Goal: Transaction & Acquisition: Book appointment/travel/reservation

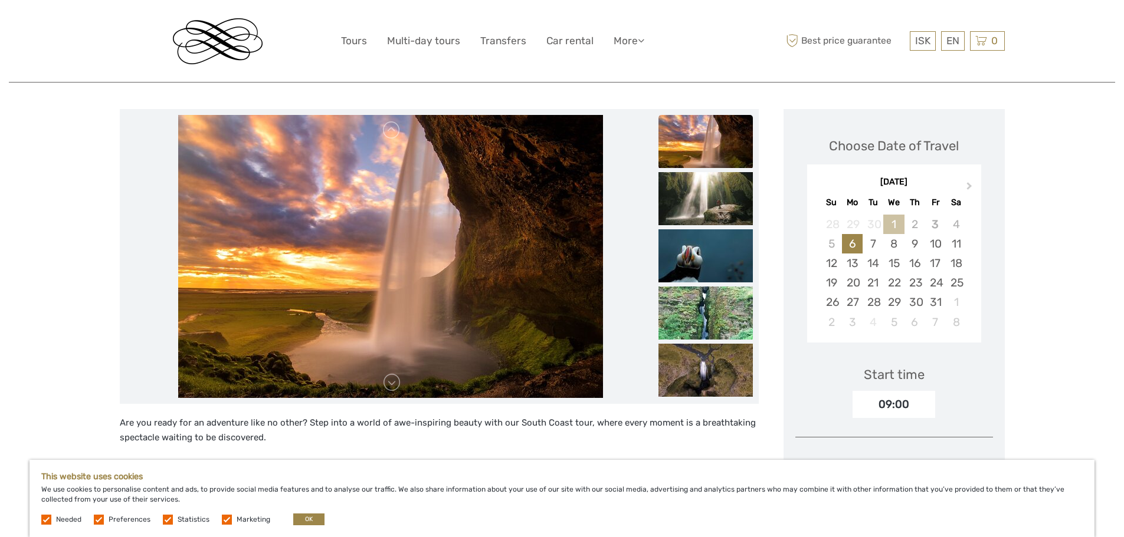
scroll to position [118, 0]
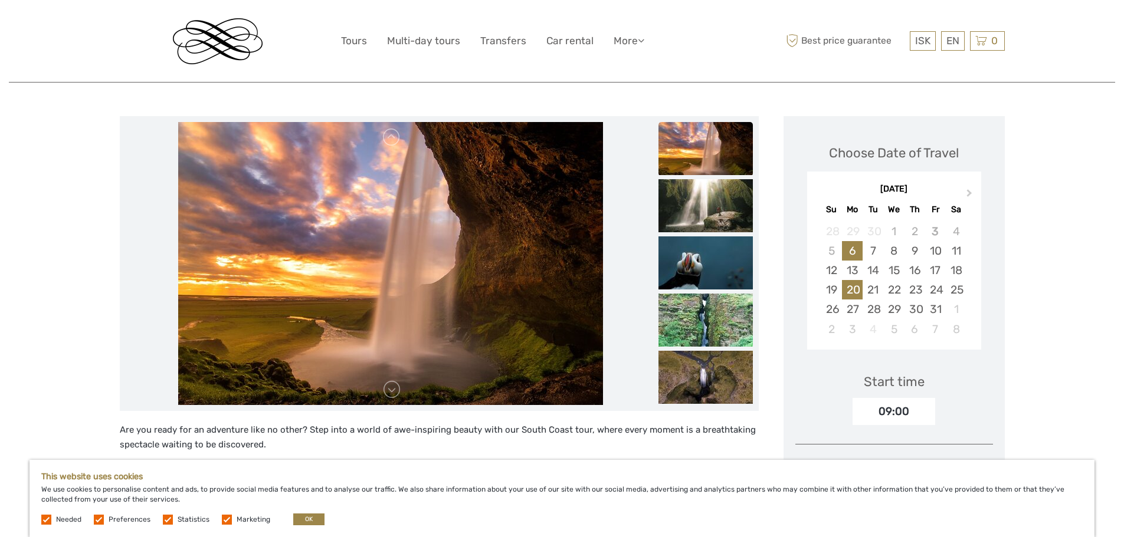
click at [853, 290] on div "20" at bounding box center [852, 289] width 21 height 19
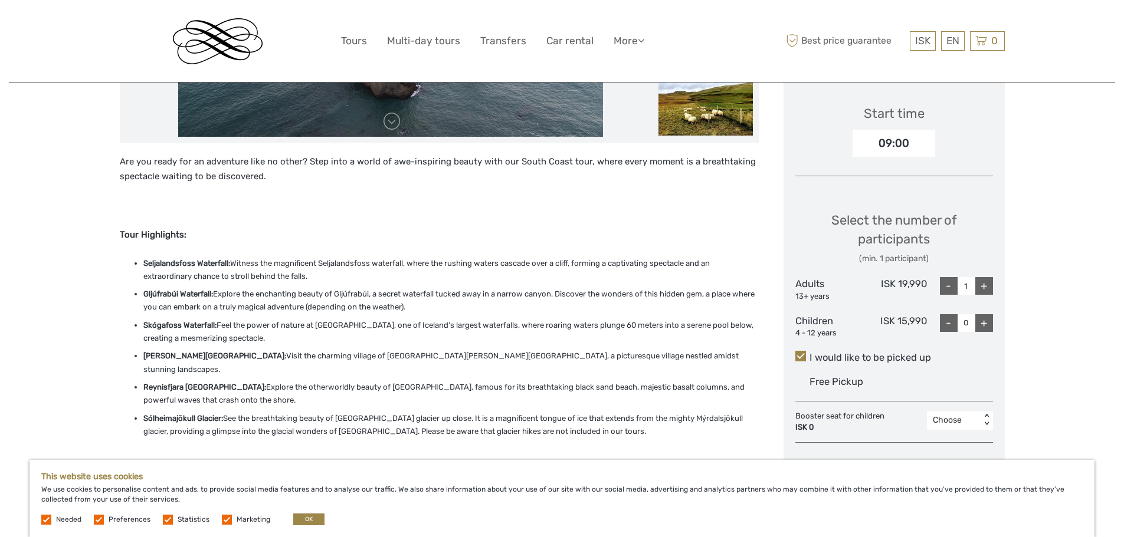
scroll to position [413, 0]
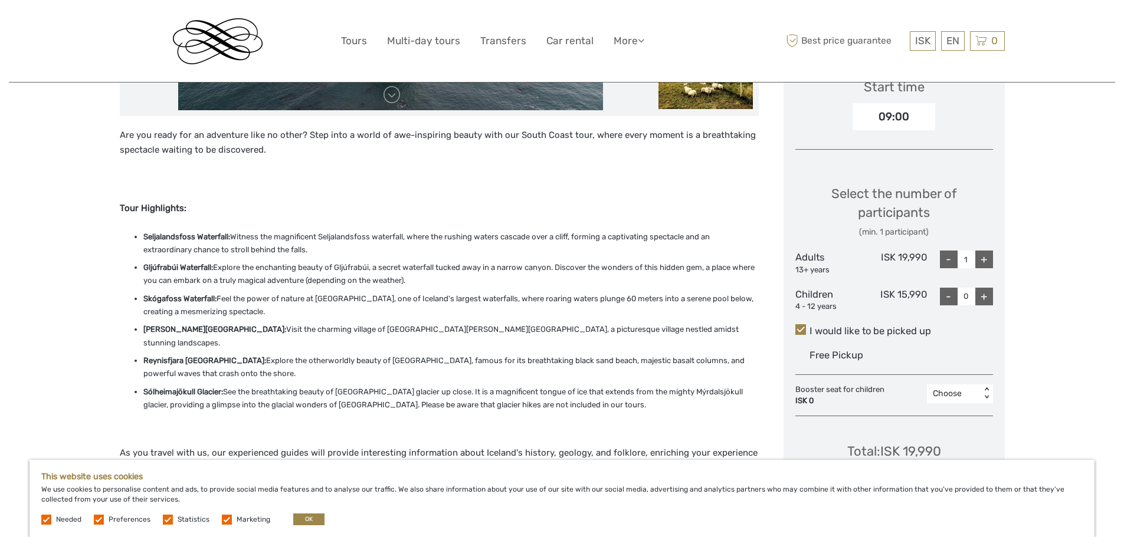
click at [986, 261] on div "+" at bounding box center [984, 260] width 18 height 18
type input "2"
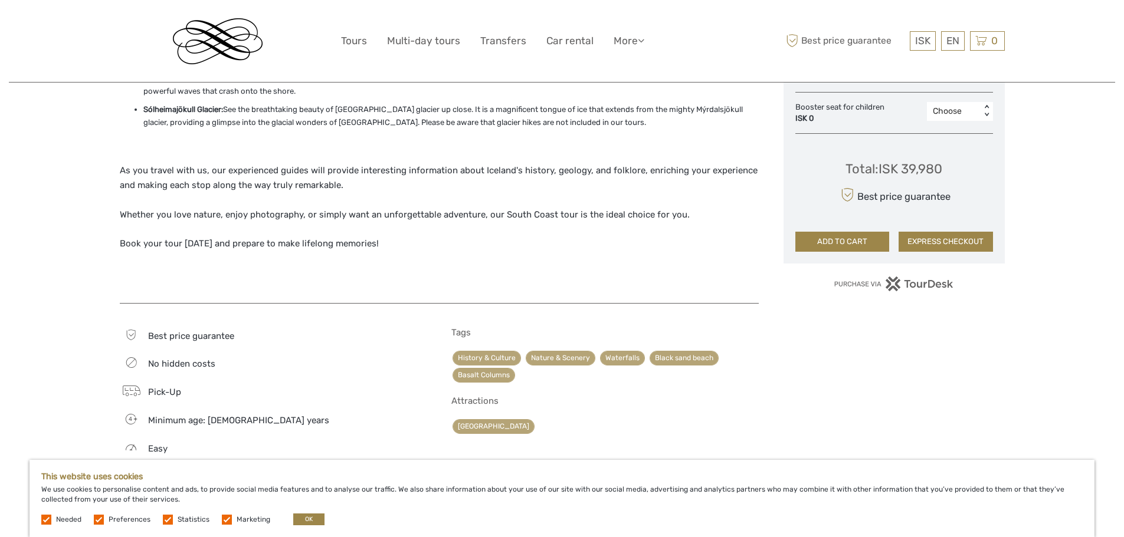
scroll to position [708, 0]
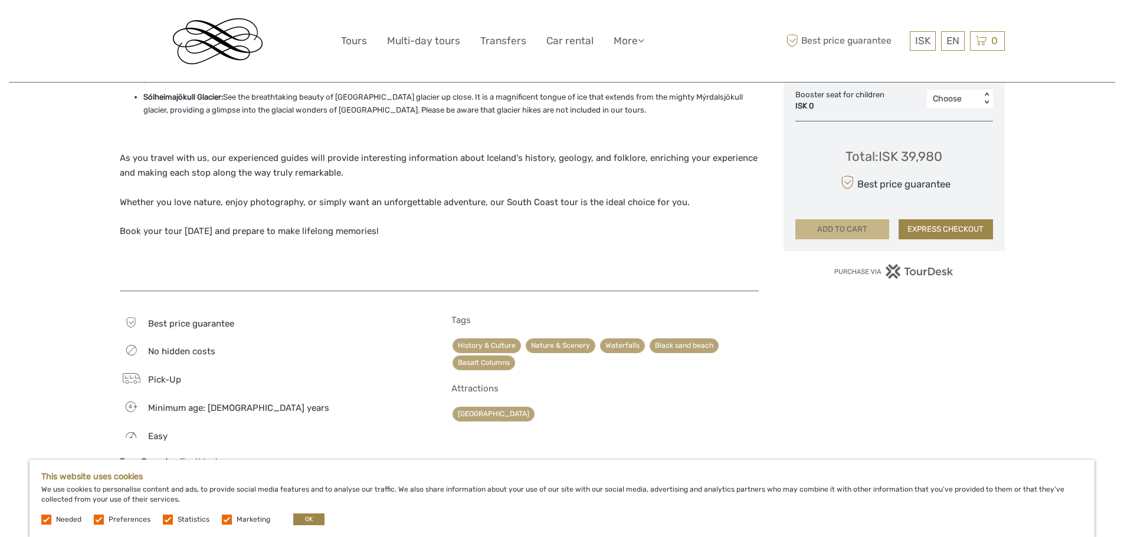
click at [844, 229] on button "ADD TO CART" at bounding box center [842, 229] width 94 height 20
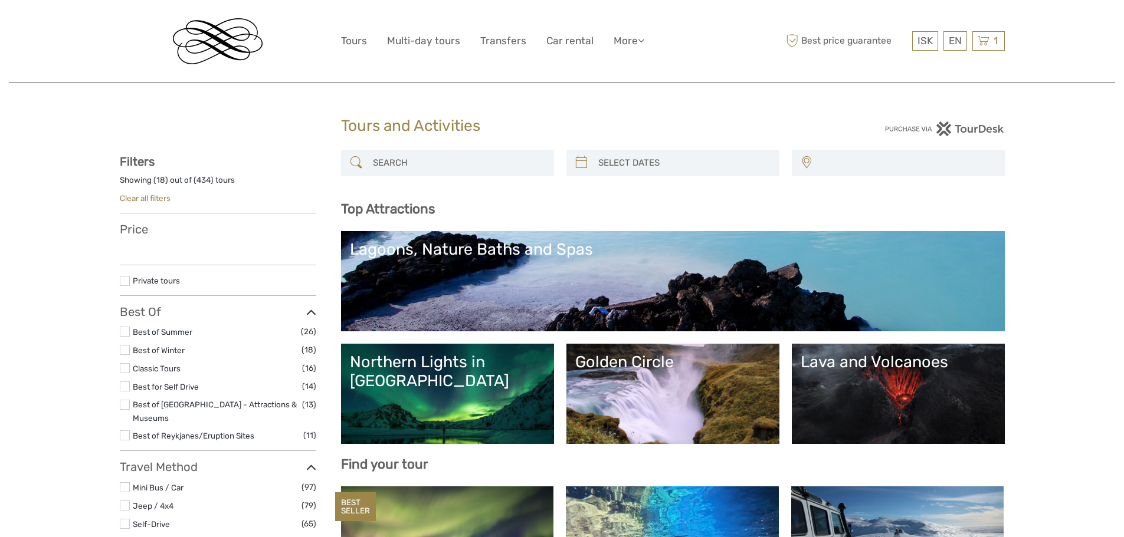
select select
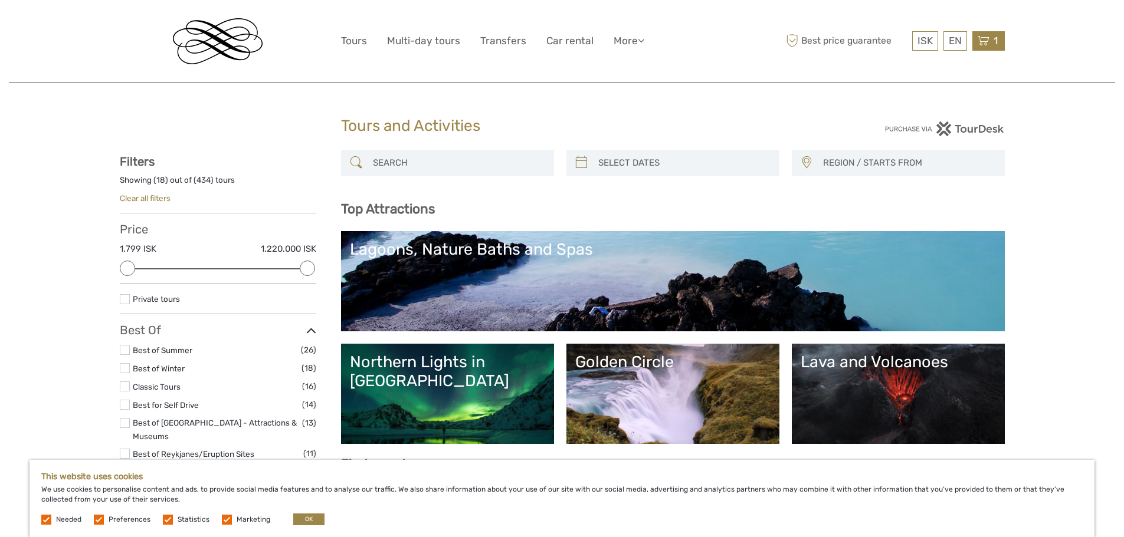
click at [993, 44] on span "1" at bounding box center [996, 41] width 8 height 12
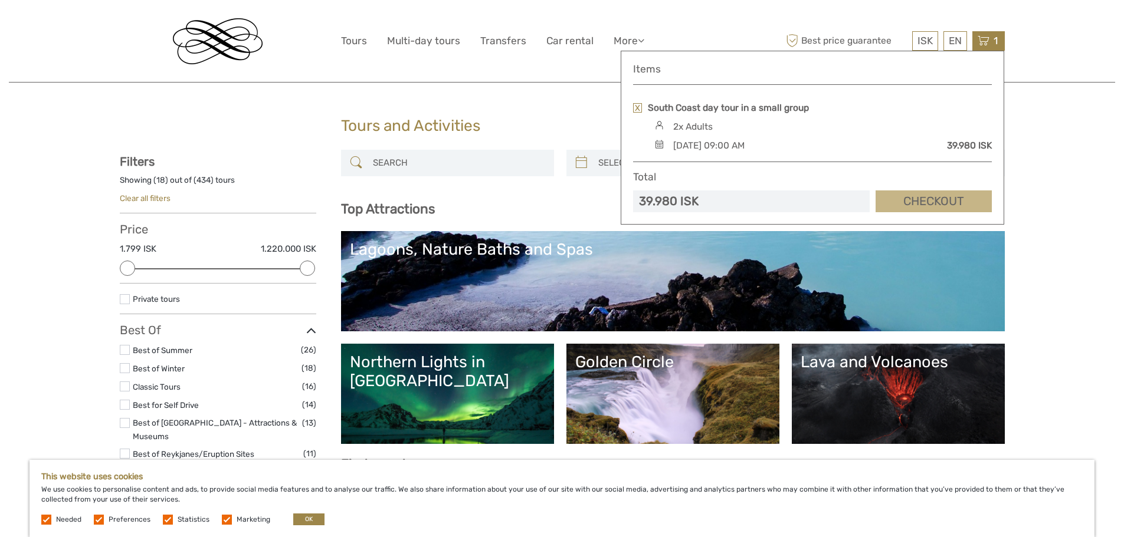
click at [937, 208] on link "Checkout" at bounding box center [933, 202] width 116 height 22
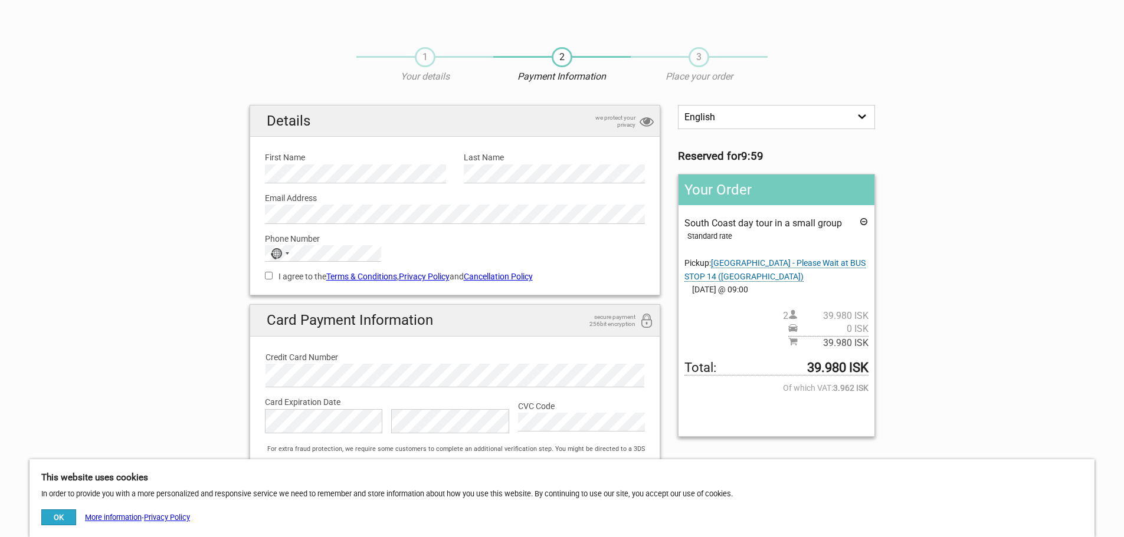
click at [789, 118] on select "English Español Deutsch" at bounding box center [776, 117] width 196 height 24
click at [678, 105] on select "English Español Deutsch" at bounding box center [776, 117] width 196 height 24
drag, startPoint x: 422, startPoint y: 52, endPoint x: 417, endPoint y: 55, distance: 6.1
click at [420, 54] on span "1" at bounding box center [425, 57] width 21 height 20
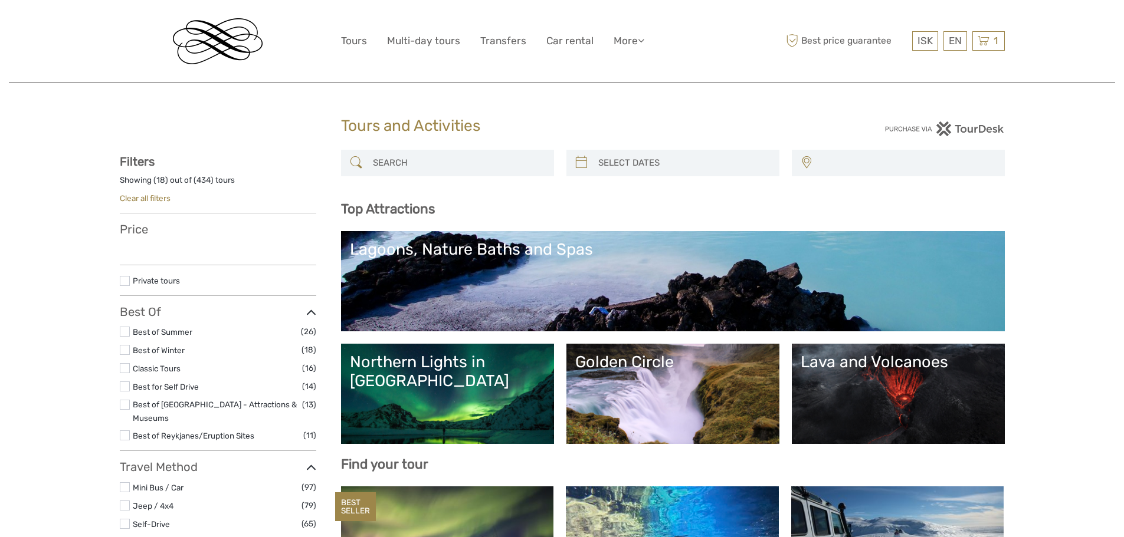
select select
